Goal: Find specific page/section: Find specific page/section

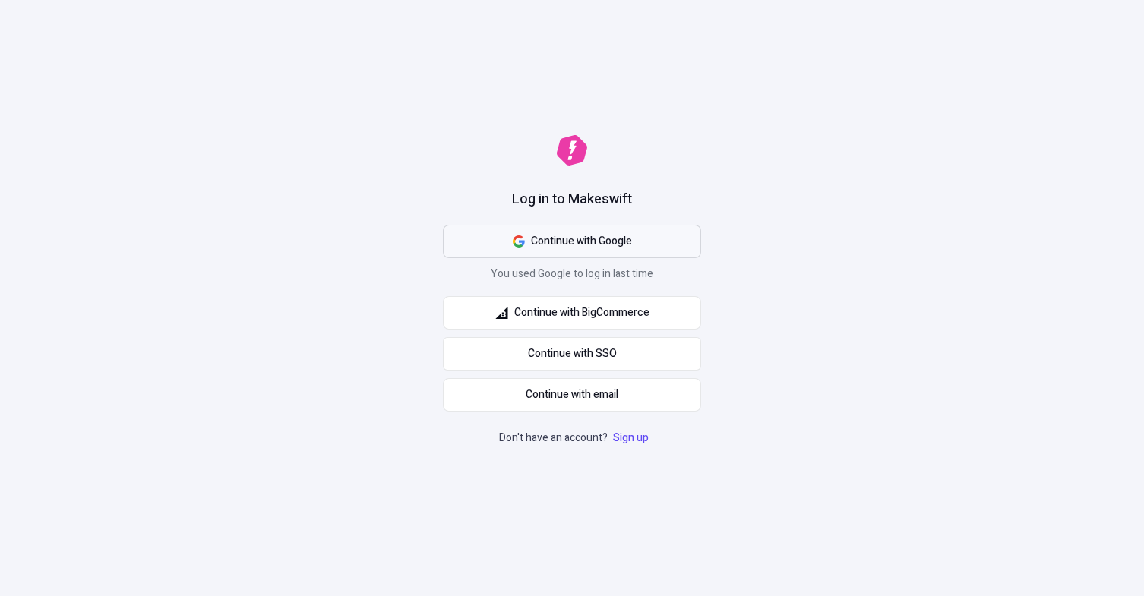
click at [600, 240] on span "Continue with Google" at bounding box center [581, 241] width 101 height 17
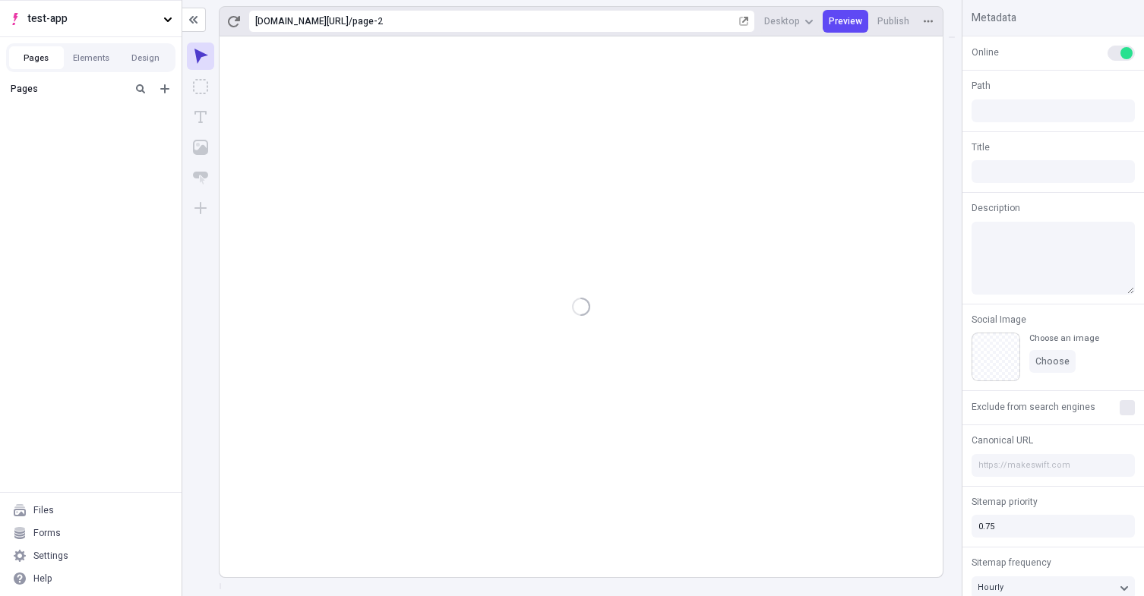
type input "/page-2"
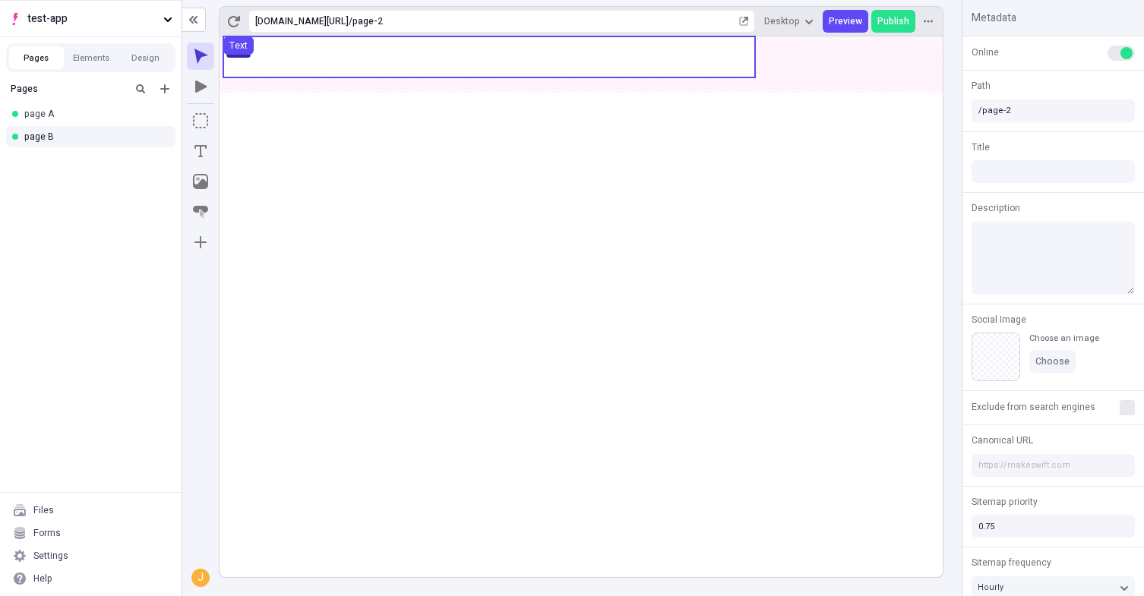
click at [484, 70] on use at bounding box center [489, 56] width 532 height 41
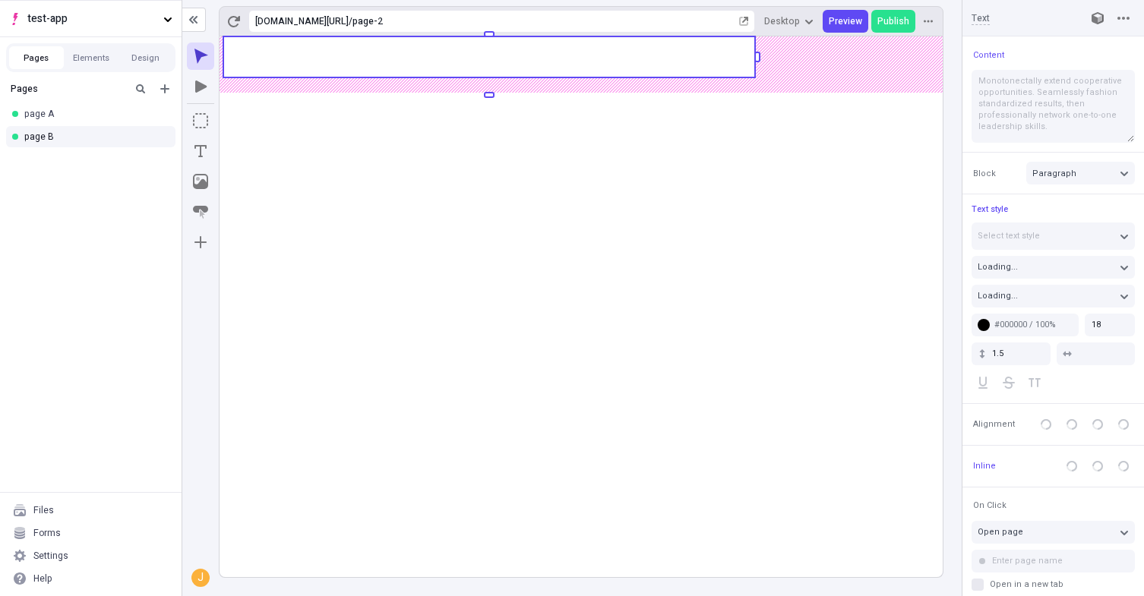
type input "100"
type input "0"
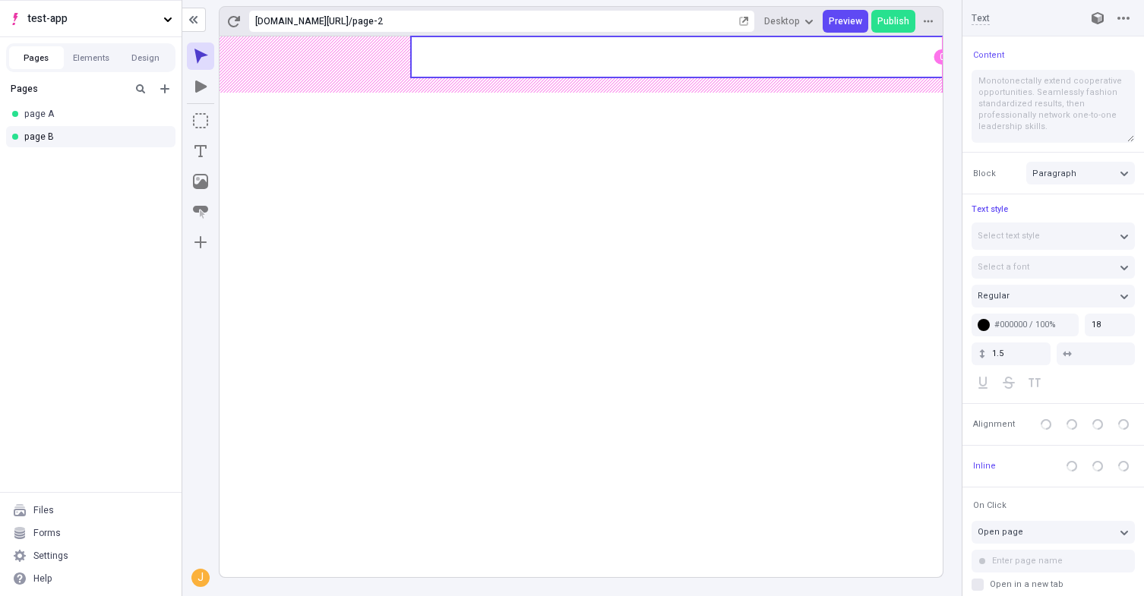
click at [639, 63] on body "test-app Pages Elements Design Pages page A page B Files Forms Settings Help [U…" at bounding box center [572, 298] width 1144 height 596
click at [762, 342] on rect at bounding box center [580, 306] width 723 height 541
